Goal: Information Seeking & Learning: Learn about a topic

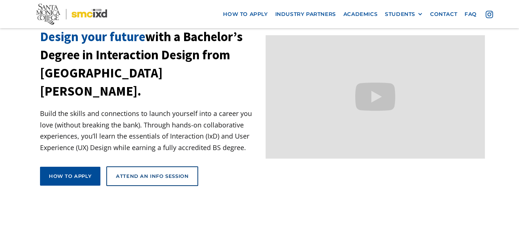
scroll to position [50, 0]
click at [218, 123] on p "Build the skills and connections to launch yourself into a career you love (wit…" at bounding box center [150, 130] width 220 height 45
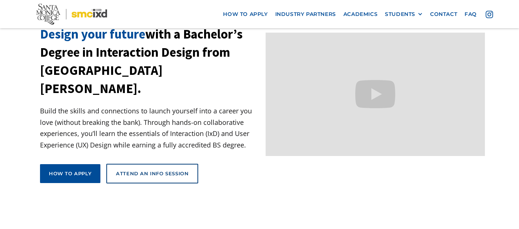
scroll to position [55, 0]
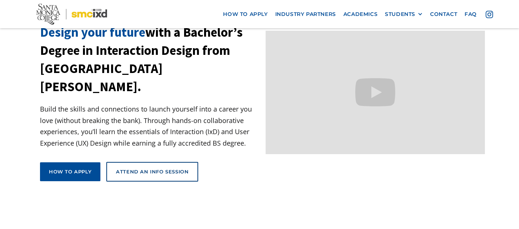
click at [255, 50] on h1 "Design your future with a Bachelor’s Degree in Interaction Design from [GEOGRAP…" at bounding box center [150, 59] width 220 height 73
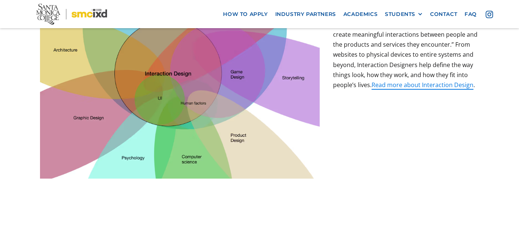
scroll to position [311, 0]
click at [392, 133] on div "What is Interaction Design? Here’s how you can answer the classic party questio…" at bounding box center [406, 84] width 146 height 190
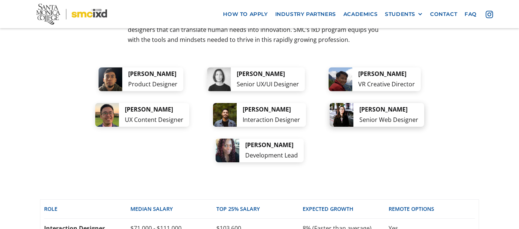
scroll to position [1505, 0]
click at [344, 123] on div "career options A few ideas of where your new skills can take you: From tech com…" at bounding box center [259, 159] width 439 height 388
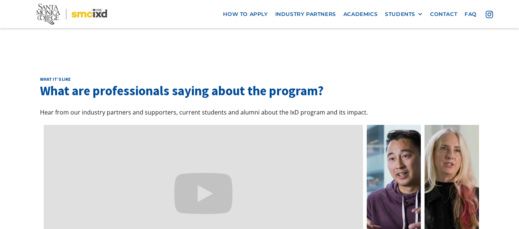
scroll to position [2162, 0]
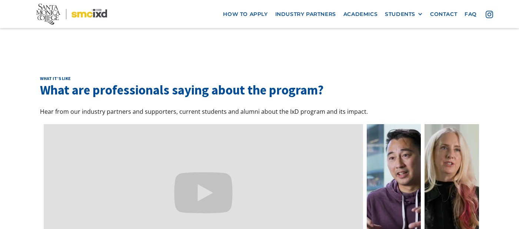
click at [347, 216] on div "What it’s like What are professionals saying about the program? Hear from our i…" at bounding box center [259, 169] width 519 height 261
click at [397, 107] on p "Hear from our industry partners and supporters, current students and alumni abo…" at bounding box center [259, 112] width 439 height 10
click at [365, 107] on p "Hear from our industry partners and supporters, current students and alumni abo…" at bounding box center [259, 112] width 439 height 10
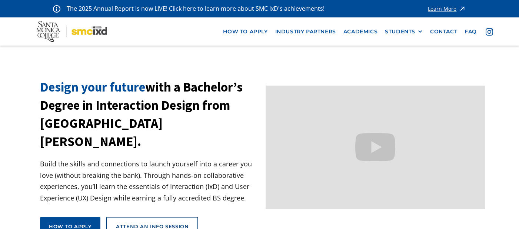
scroll to position [0, 0]
click at [192, 131] on h1 "Design your future with a Bachelor’s Degree in Interaction Design from [GEOGRAP…" at bounding box center [150, 114] width 220 height 73
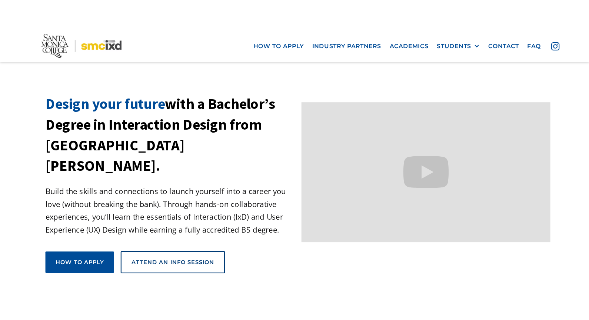
scroll to position [21, 0]
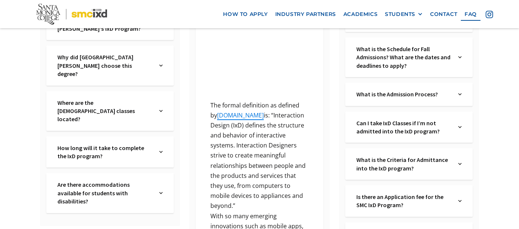
click at [274, 129] on p "The formal definition as defined by [DOMAIN_NAME] is: “Interaction Design (IxD)…" at bounding box center [259, 155] width 105 height 111
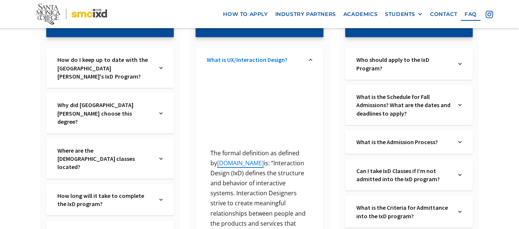
scroll to position [186, 0]
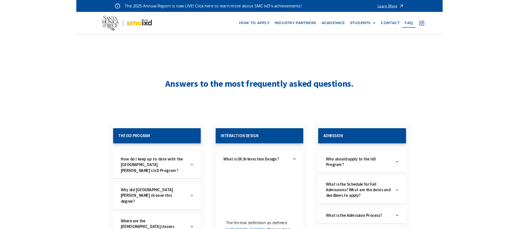
scroll to position [224, 0]
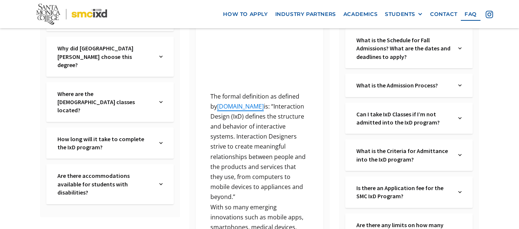
click at [290, 146] on p "The formal definition as defined by [DOMAIN_NAME] is: “Interaction Design (IxD)…" at bounding box center [259, 147] width 105 height 111
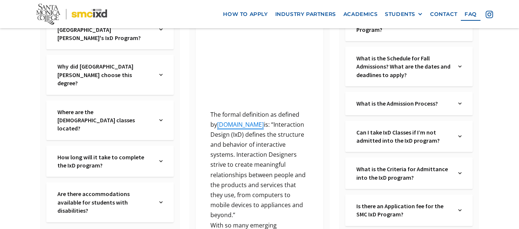
scroll to position [199, 0]
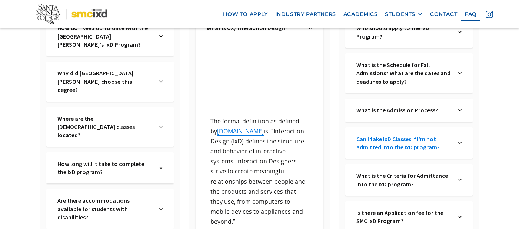
click at [405, 137] on link "Can I take IxD Classes if I’m not admitted into the IxD program?" at bounding box center [404, 143] width 95 height 17
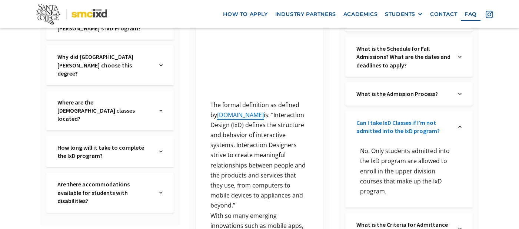
scroll to position [217, 0]
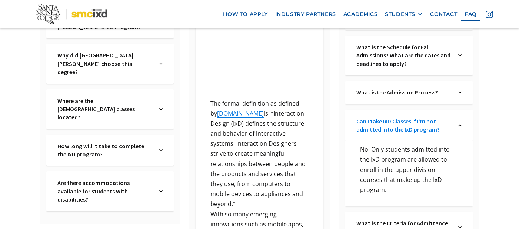
click at [447, 131] on link "Can I take IxD Classes if I’m not admitted into the IxD program?" at bounding box center [404, 125] width 95 height 17
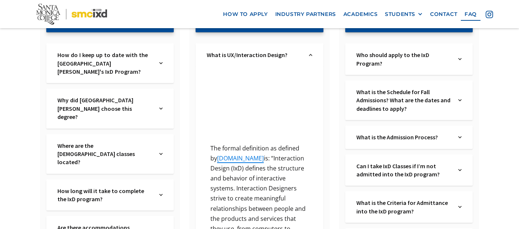
scroll to position [172, 0]
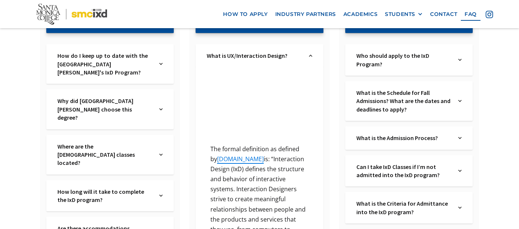
click at [457, 139] on div "What is the Admission Process? Text Link" at bounding box center [408, 137] width 127 height 23
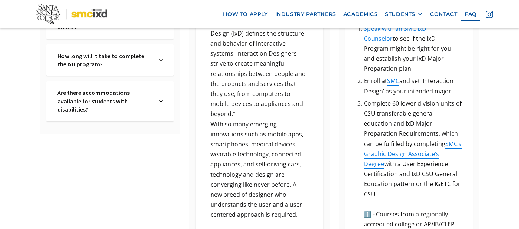
scroll to position [308, 0]
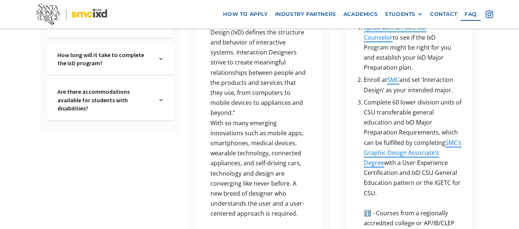
click at [327, 213] on div "Interaction Design What is UX/Interaction Design? Text Link ‍ The formal defini…" at bounding box center [259, 198] width 140 height 662
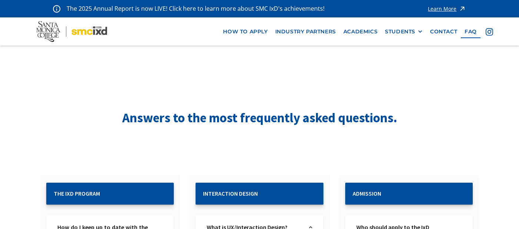
scroll to position [0, 0]
